Goal: Check status: Check status

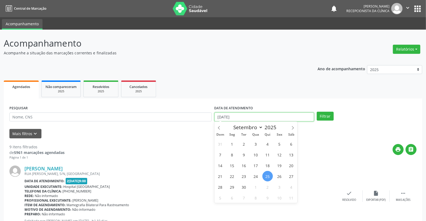
click at [221, 116] on input "[DATE]" at bounding box center [264, 116] width 100 height 9
click at [280, 176] on span "26" at bounding box center [279, 176] width 10 height 10
type input "[DATE]"
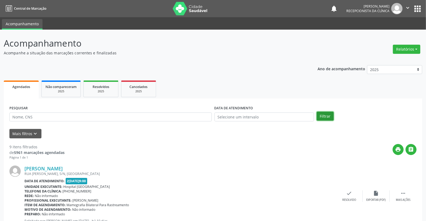
click at [327, 112] on button "Filtrar" at bounding box center [325, 116] width 17 height 9
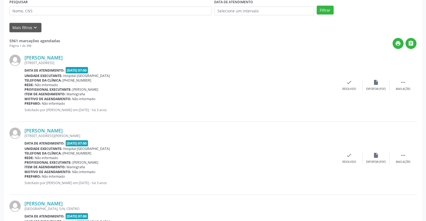
scroll to position [60, 0]
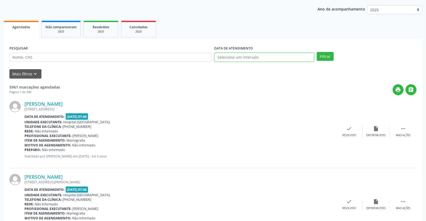
click at [257, 55] on input "text" at bounding box center [264, 57] width 100 height 9
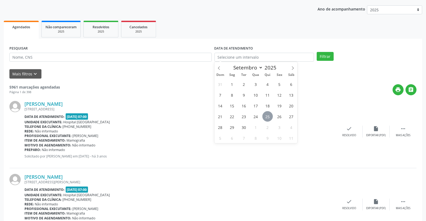
click at [267, 116] on span "25" at bounding box center [267, 116] width 10 height 10
type input "[DATE]"
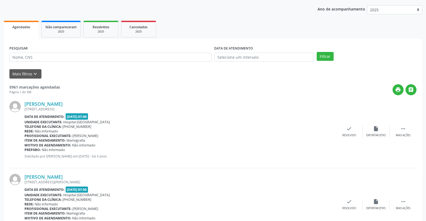
click at [324, 51] on div "PESQUISAR DATA DE ATENDIMENTO Filtrar" at bounding box center [213, 54] width 410 height 21
click at [328, 55] on button "Filtrar" at bounding box center [325, 56] width 17 height 9
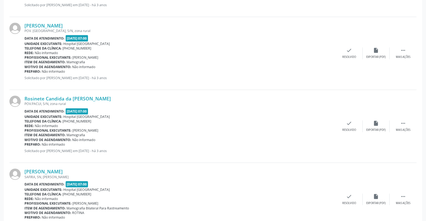
scroll to position [1053, 0]
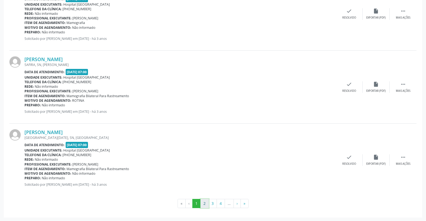
click at [204, 204] on button "2" at bounding box center [204, 203] width 8 height 9
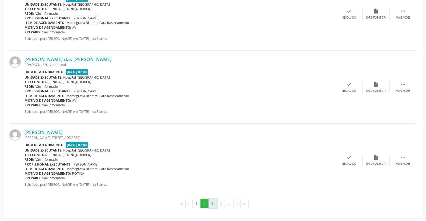
click at [214, 204] on button "3" at bounding box center [213, 203] width 8 height 9
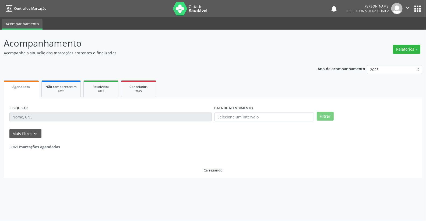
scroll to position [0, 0]
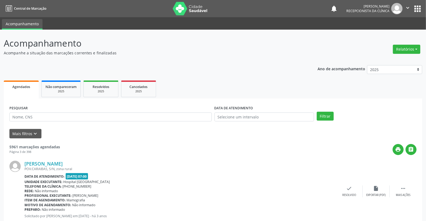
drag, startPoint x: 101, startPoint y: 91, endPoint x: 156, endPoint y: 192, distance: 114.5
click at [100, 91] on div "2025" at bounding box center [100, 91] width 27 height 4
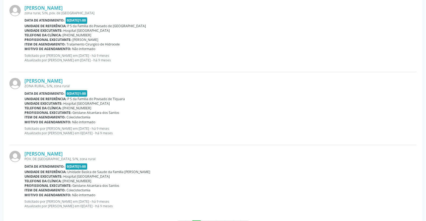
scroll to position [1057, 0]
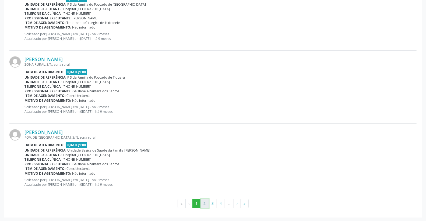
click at [205, 206] on button "2" at bounding box center [204, 203] width 8 height 9
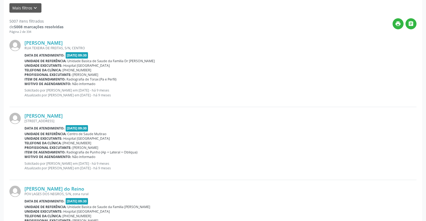
scroll to position [60, 0]
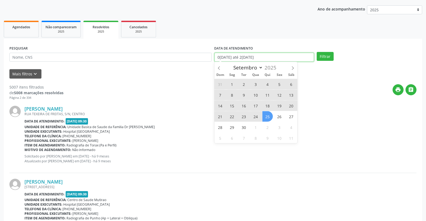
click at [233, 59] on input "0[DATE] até 2[DATE]" at bounding box center [264, 57] width 100 height 9
click at [266, 118] on span "25" at bounding box center [267, 116] width 10 height 10
type input "[DATE]"
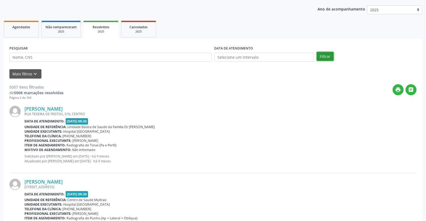
click at [324, 57] on button "Filtrar" at bounding box center [325, 56] width 17 height 9
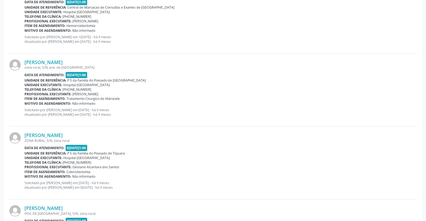
scroll to position [1053, 0]
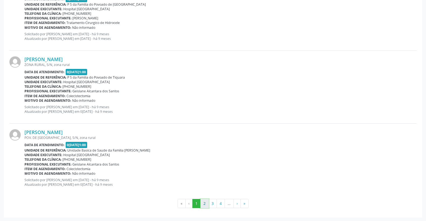
click at [202, 202] on button "2" at bounding box center [204, 203] width 8 height 9
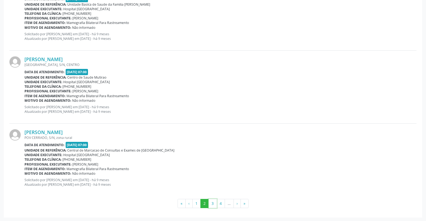
click at [214, 203] on button "3" at bounding box center [213, 203] width 8 height 9
click at [222, 201] on button "4" at bounding box center [221, 203] width 8 height 9
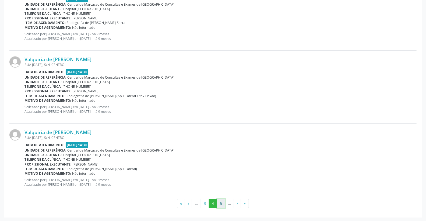
click at [223, 201] on button "5" at bounding box center [221, 203] width 8 height 9
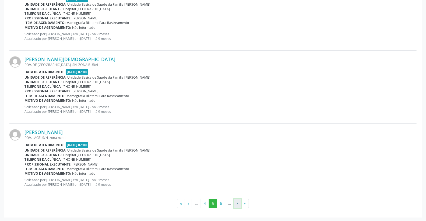
click at [237, 203] on button "›" at bounding box center [237, 203] width 7 height 9
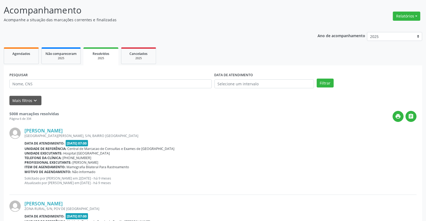
scroll to position [0, 0]
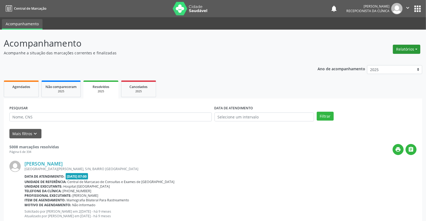
click at [414, 51] on button "Relatórios" at bounding box center [406, 49] width 27 height 9
click at [386, 60] on link "Agendamentos" at bounding box center [391, 61] width 58 height 8
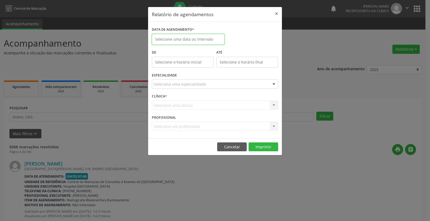
click at [204, 43] on input "text" at bounding box center [188, 39] width 73 height 11
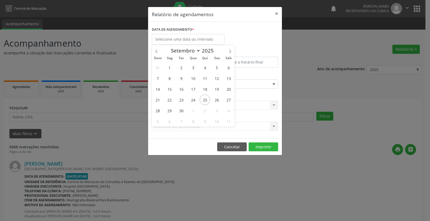
click at [210, 97] on div "31 1 2 3 4 5 6 7 8 9 10 11 12 13 14 15 16 17 18 19 20 21 22 23 24 25 26 27 28 2…" at bounding box center [193, 94] width 83 height 65
click at [206, 99] on span "25" at bounding box center [205, 99] width 10 height 10
type input "[DATE]"
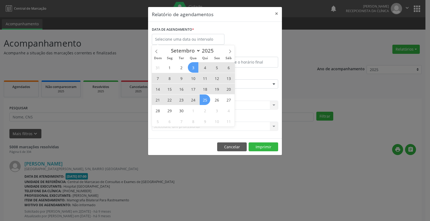
select select "8"
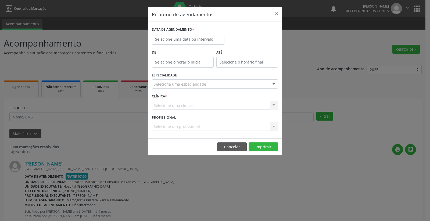
click at [260, 34] on div "DATA DE AGENDAMENTO *" at bounding box center [215, 37] width 129 height 23
click at [201, 40] on input "text" at bounding box center [188, 39] width 73 height 11
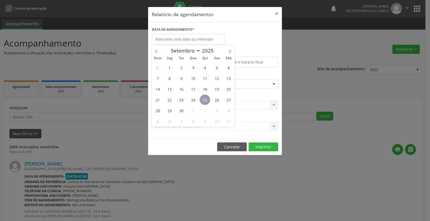
click at [201, 97] on span "25" at bounding box center [205, 99] width 10 height 10
type input "[DATE]"
click at [246, 33] on div "DATA DE AGENDAMENTO *" at bounding box center [215, 37] width 129 height 23
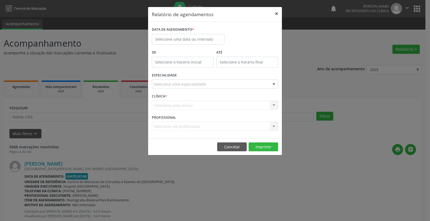
click at [277, 14] on button "×" at bounding box center [276, 13] width 11 height 13
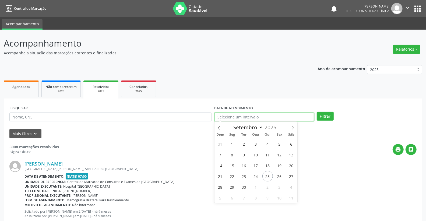
click at [223, 114] on input "text" at bounding box center [264, 116] width 100 height 9
click at [254, 176] on span "24" at bounding box center [255, 176] width 10 height 10
type input "[DATE]"
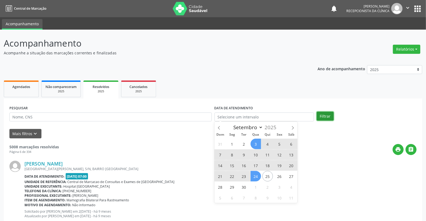
click at [322, 112] on button "Filtrar" at bounding box center [325, 116] width 17 height 9
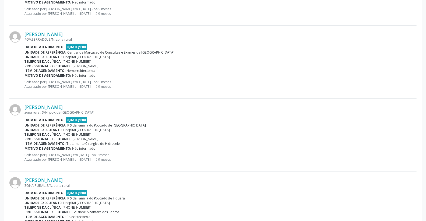
scroll to position [1053, 0]
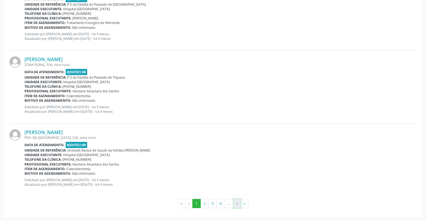
click at [236, 204] on button "›" at bounding box center [237, 203] width 7 height 9
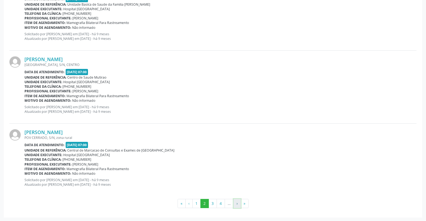
click at [237, 201] on button "›" at bounding box center [237, 203] width 7 height 9
click at [229, 204] on li "…" at bounding box center [229, 203] width 9 height 9
click at [235, 203] on button "›" at bounding box center [237, 203] width 7 height 9
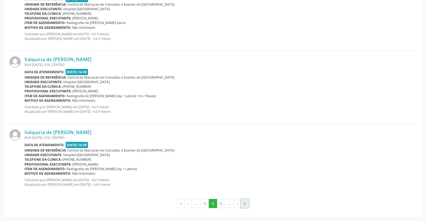
click at [244, 203] on button "»" at bounding box center [245, 203] width 8 height 9
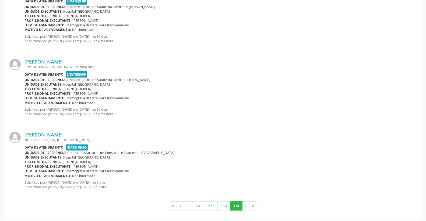
scroll to position [907, 0]
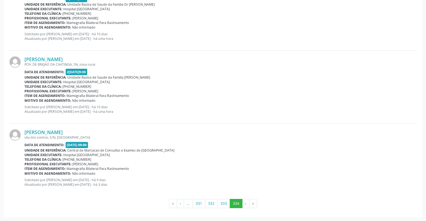
click at [244, 203] on li "›" at bounding box center [245, 203] width 7 height 9
click at [245, 203] on li "›" at bounding box center [245, 203] width 7 height 9
click at [252, 202] on li "»" at bounding box center [253, 203] width 8 height 9
click at [254, 205] on li "»" at bounding box center [253, 203] width 8 height 9
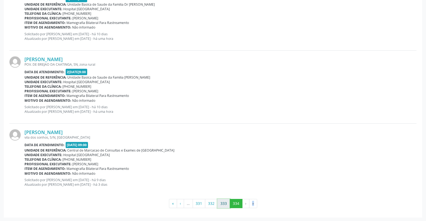
click at [225, 203] on button "333" at bounding box center [223, 203] width 13 height 9
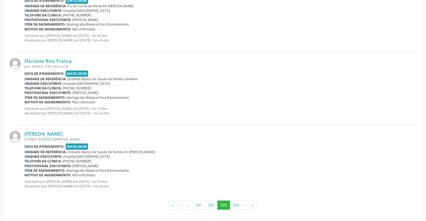
scroll to position [1053, 0]
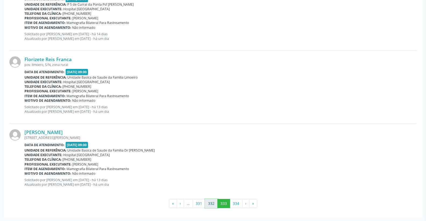
click at [216, 204] on button "332" at bounding box center [211, 203] width 13 height 9
click at [218, 204] on button "333" at bounding box center [223, 203] width 13 height 9
click at [232, 203] on button "334" at bounding box center [236, 203] width 13 height 9
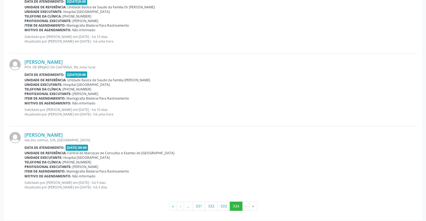
scroll to position [907, 0]
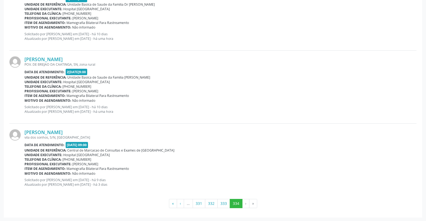
click at [246, 203] on li "›" at bounding box center [245, 203] width 7 height 9
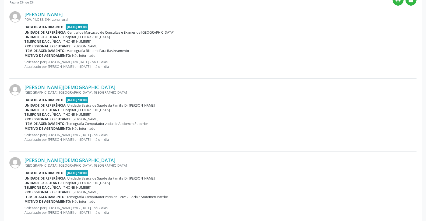
scroll to position [343, 0]
